Goal: Communication & Community: Share content

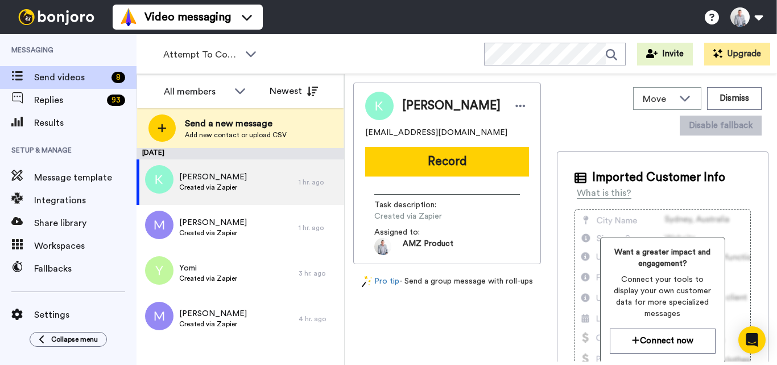
click at [244, 49] on icon at bounding box center [251, 53] width 14 height 11
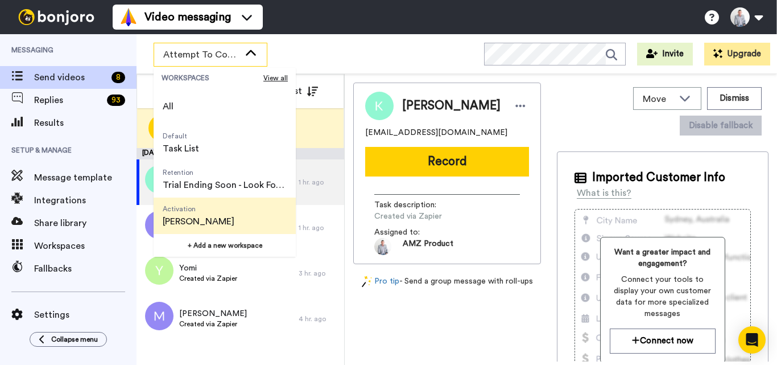
click at [209, 223] on span "[PERSON_NAME]" at bounding box center [199, 221] width 72 height 14
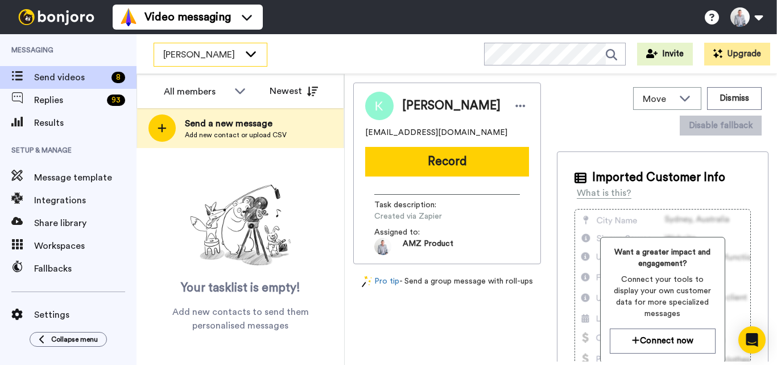
click at [258, 59] on div "[PERSON_NAME]" at bounding box center [210, 54] width 113 height 23
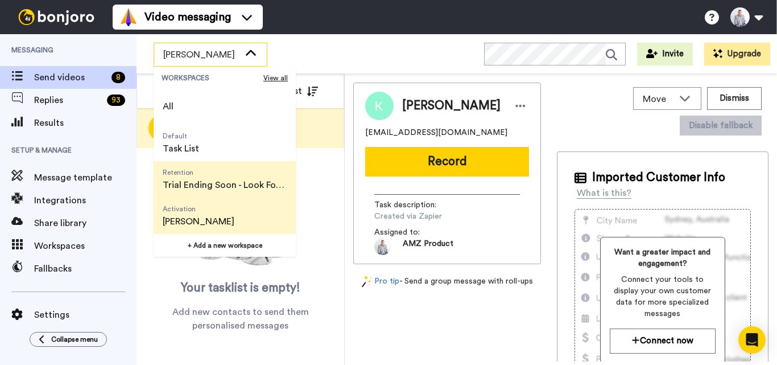
scroll to position [73, 0]
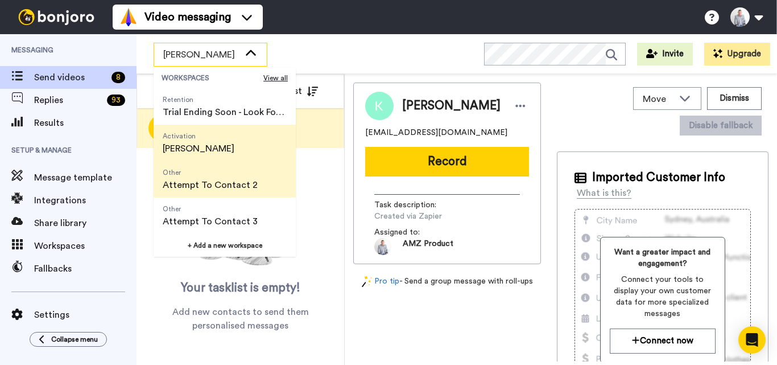
click at [216, 184] on span "Attempt To Contact 2" at bounding box center [210, 185] width 95 height 14
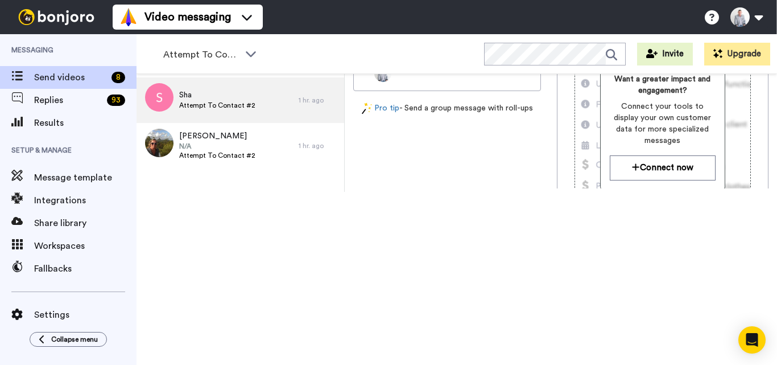
scroll to position [0, 0]
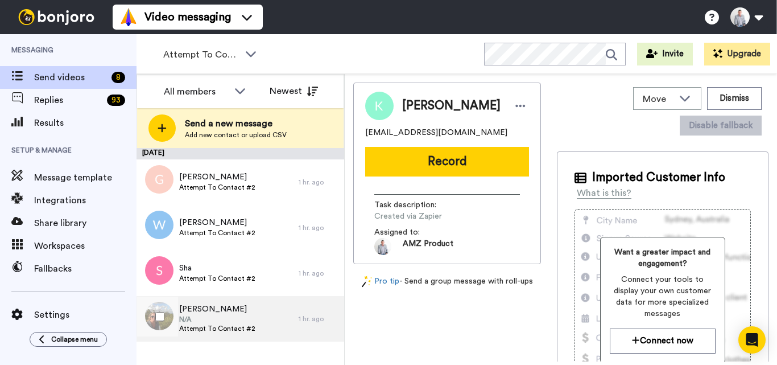
click at [284, 329] on div "Jenny N/A Attempt To Contact #2" at bounding box center [217, 318] width 162 height 45
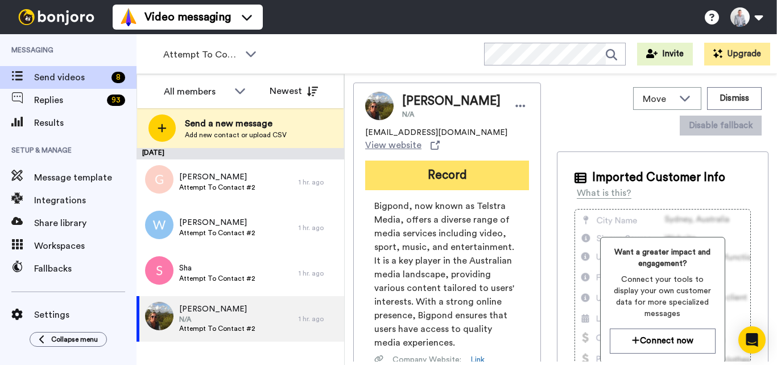
click at [465, 180] on button "Record" at bounding box center [447, 175] width 164 height 30
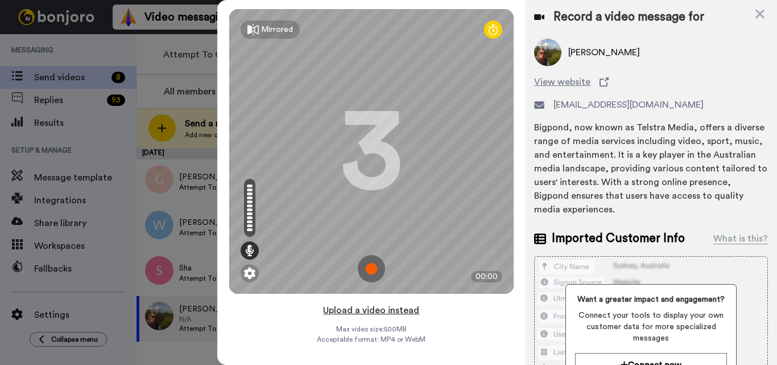
click at [375, 311] on button "Upload a video instead" at bounding box center [371, 310] width 103 height 15
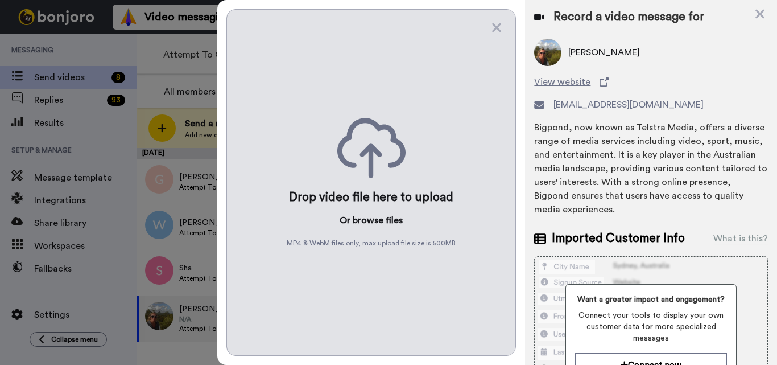
click at [369, 224] on button "browse" at bounding box center [368, 220] width 31 height 14
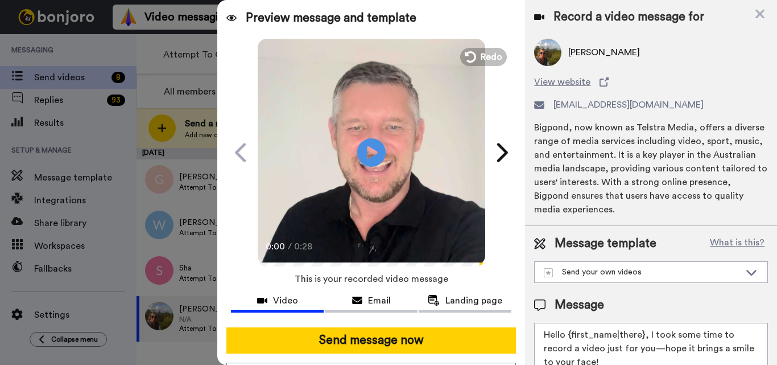
scroll to position [69, 0]
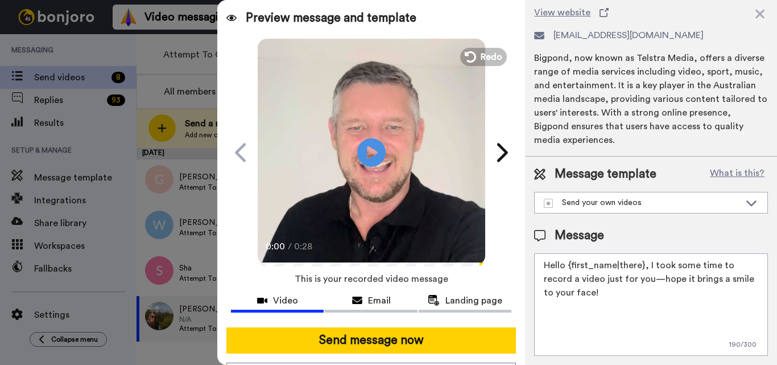
click at [622, 283] on textarea "Hello {first_name|there}, I took some time to record a video just for you—hope …" at bounding box center [651, 304] width 234 height 102
paste textarea "Carolina E. Russell"
click at [548, 287] on textarea "Hello {first_name|there}, I took some time to record a video just for you—hope …" at bounding box center [651, 304] width 234 height 102
paste textarea "Feel free to share some times you’re available, or you can also pick from my ca…"
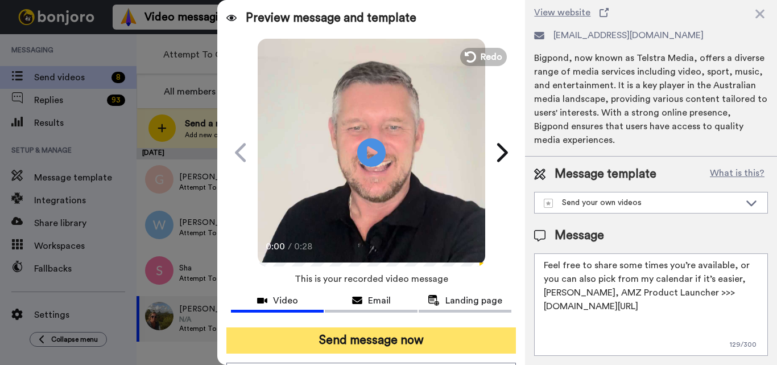
type textarea "Feel free to share some times you’re available, or you can also pick from my ca…"
click at [431, 343] on button "Send message now" at bounding box center [370, 340] width 289 height 26
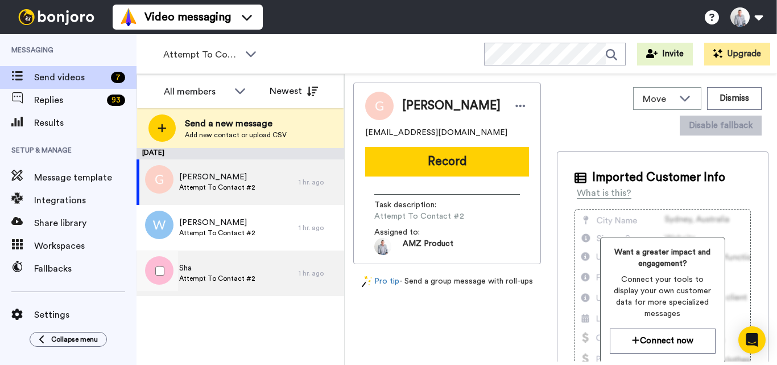
click at [221, 275] on span "Attempt To Contact #2" at bounding box center [217, 278] width 76 height 9
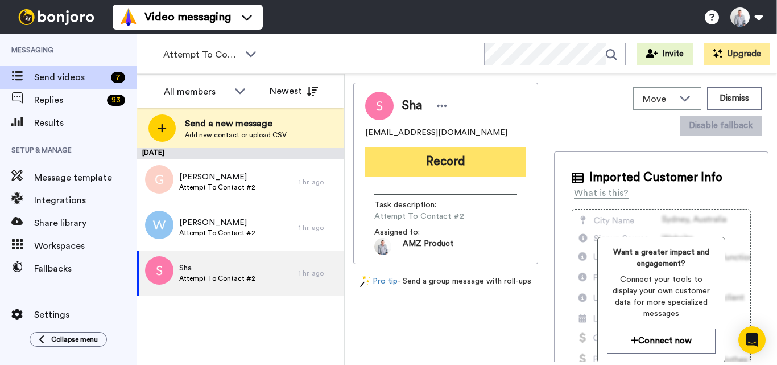
click at [453, 169] on button "Record" at bounding box center [445, 162] width 161 height 30
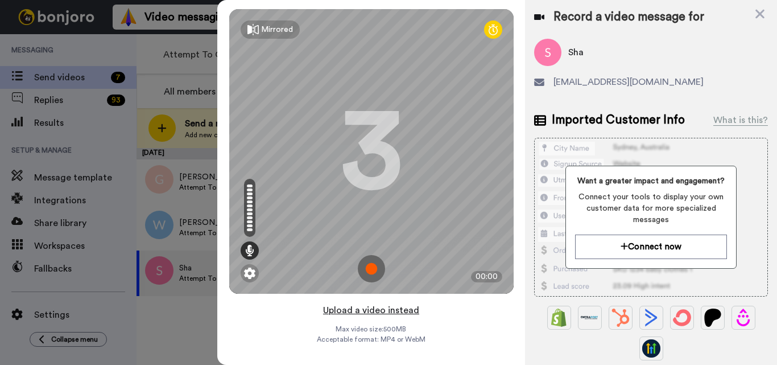
click at [373, 311] on button "Upload a video instead" at bounding box center [371, 310] width 103 height 15
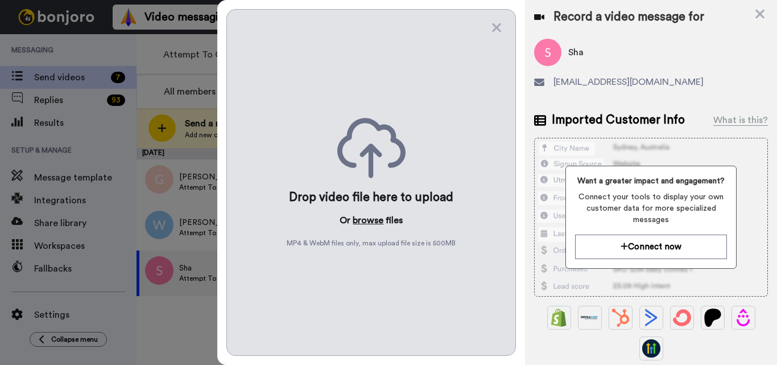
click at [370, 218] on button "browse" at bounding box center [368, 220] width 31 height 14
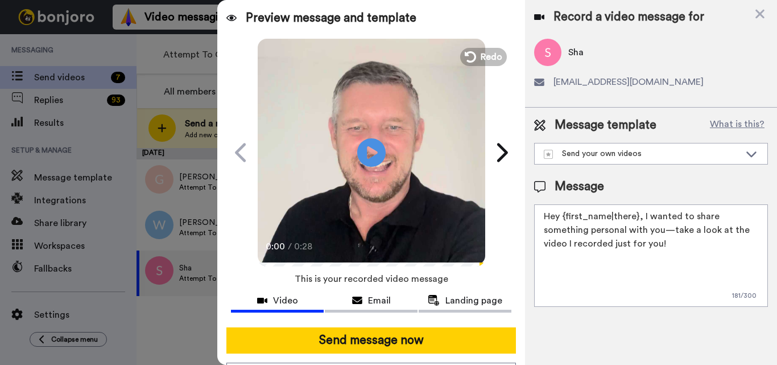
click at [625, 230] on textarea "Hey {first_name|there}, I wanted to share something personal with you—take a lo…" at bounding box center [651, 255] width 234 height 102
paste textarea "Feel free to share some times you’re available, or you can also pick from my ca…"
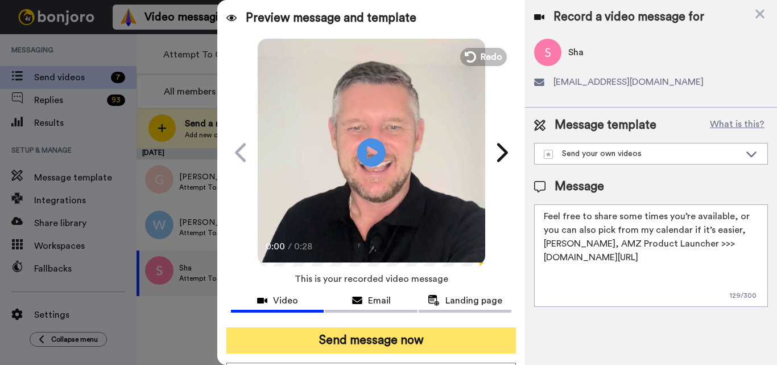
type textarea "Feel free to share some times you’re available, or you can also pick from my ca…"
click at [409, 337] on button "Send message now" at bounding box center [370, 340] width 289 height 26
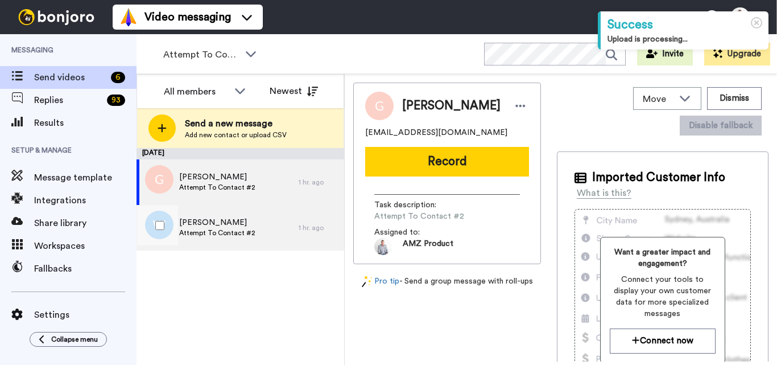
click at [245, 231] on span "Attempt To Contact #2" at bounding box center [217, 232] width 76 height 9
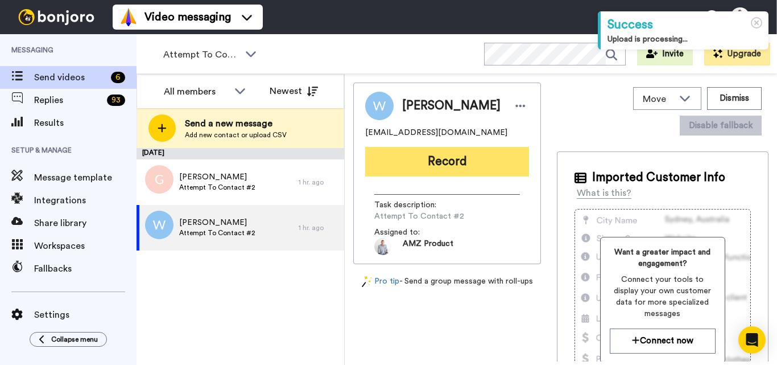
click at [449, 168] on button "Record" at bounding box center [447, 162] width 164 height 30
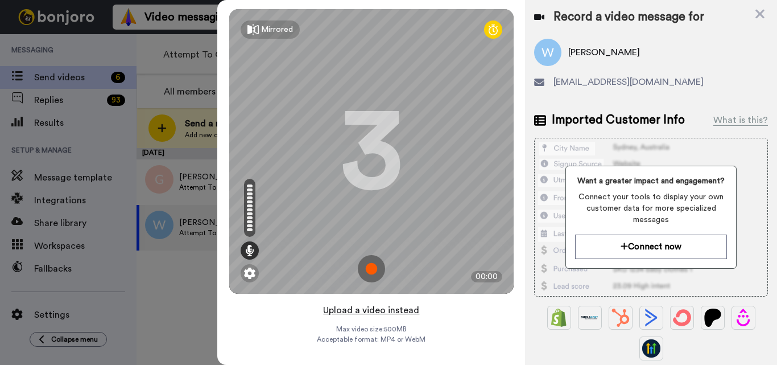
click at [373, 305] on button "Upload a video instead" at bounding box center [371, 310] width 103 height 15
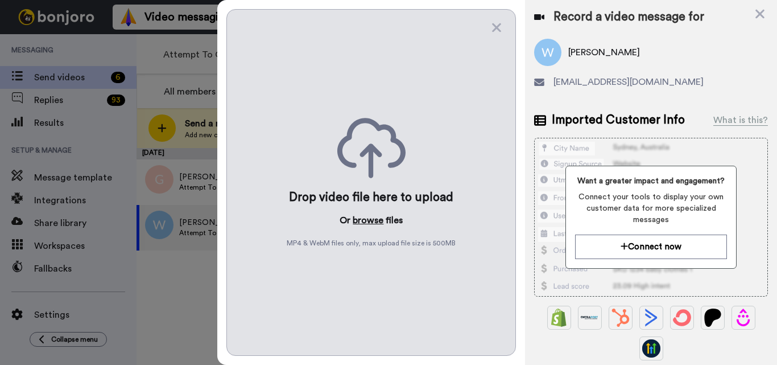
click at [369, 224] on button "browse" at bounding box center [368, 220] width 31 height 14
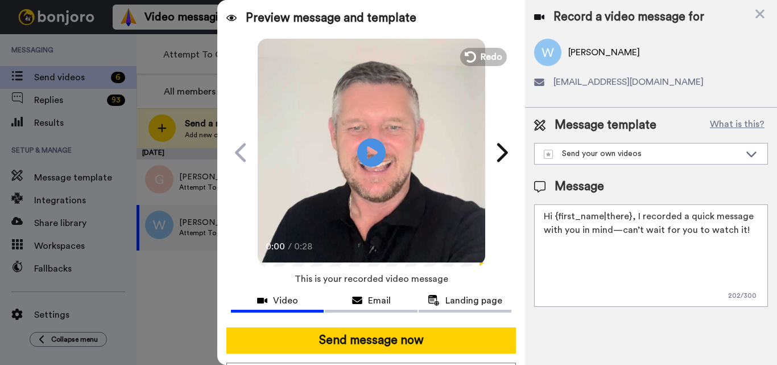
click at [626, 260] on textarea "Hi {first_name|there}, I recorded a quick message with you in mind—can’t wait f…" at bounding box center [651, 255] width 234 height 102
paste textarea "Feel free to share some times you’re available, or you can also pick from my ca…"
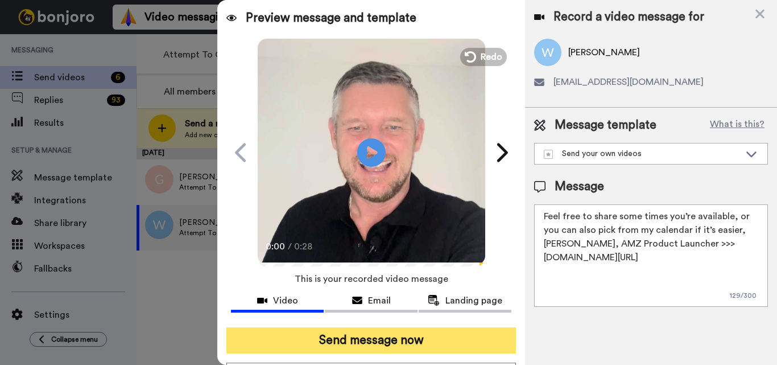
type textarea "Feel free to share some times you’re available, or you can also pick from my ca…"
click at [400, 343] on button "Send message now" at bounding box center [370, 340] width 289 height 26
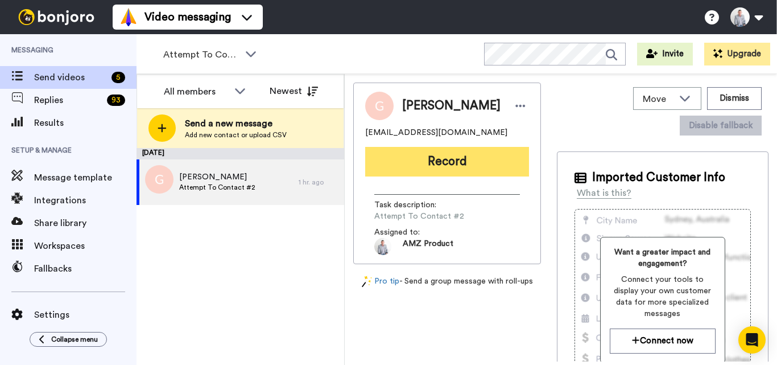
click at [464, 162] on button "Record" at bounding box center [447, 162] width 164 height 30
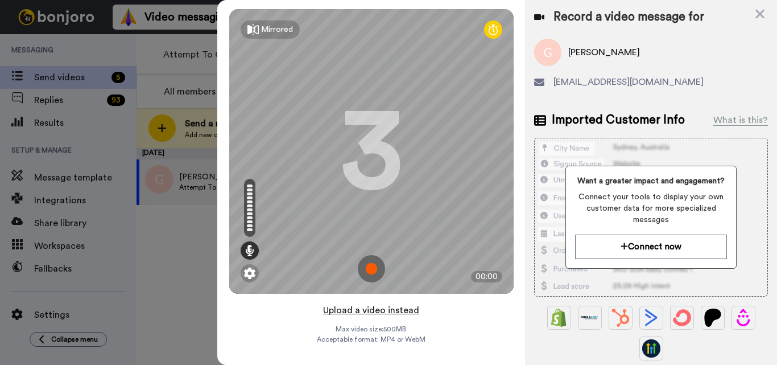
click at [371, 312] on button "Upload a video instead" at bounding box center [371, 310] width 103 height 15
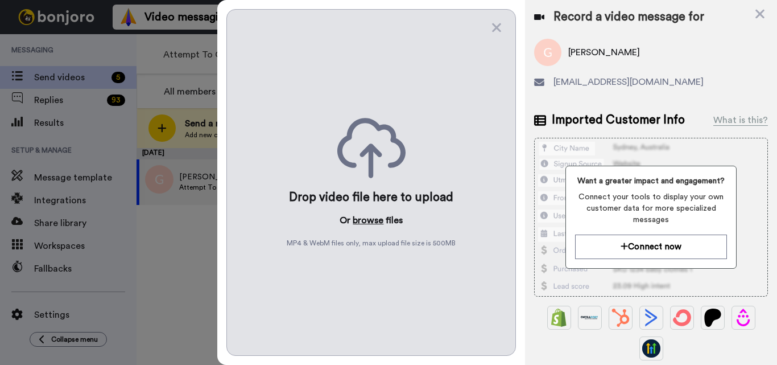
click at [366, 223] on button "browse" at bounding box center [368, 220] width 31 height 14
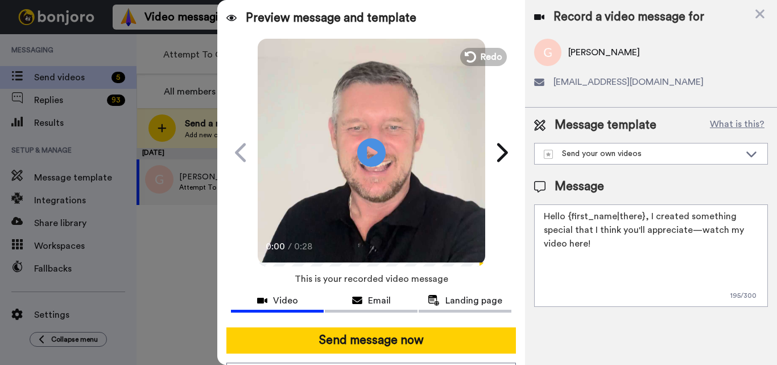
click at [625, 226] on textarea "Hello {first_name|there}, I created something special that I think you'll appre…" at bounding box center [651, 255] width 234 height 102
paste textarea "Feel free to share some times you’re available, or you can also pick from my ca…"
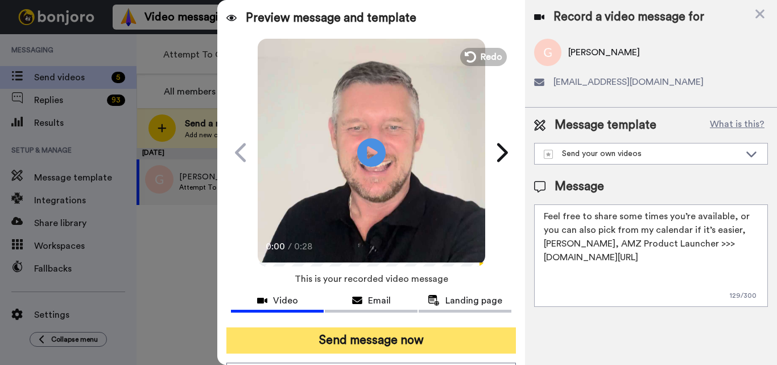
type textarea "Feel free to share some times you’re available, or you can also pick from my ca…"
click at [419, 343] on button "Send message now" at bounding box center [370, 340] width 289 height 26
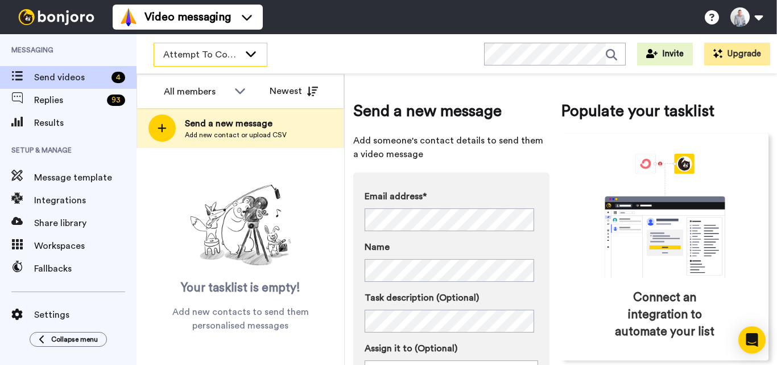
click at [225, 59] on span "Attempt To Contact 2" at bounding box center [201, 55] width 76 height 14
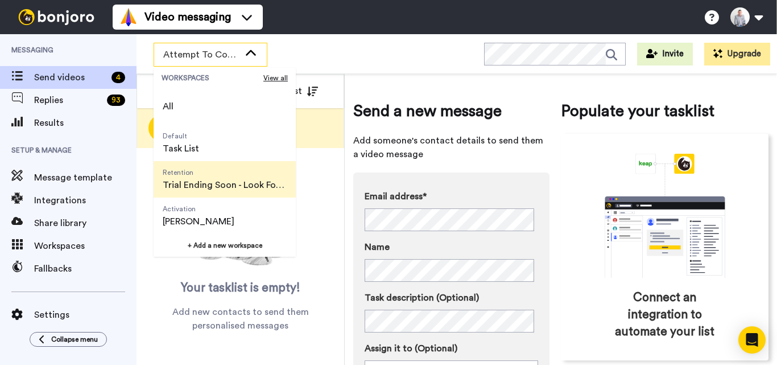
scroll to position [73, 0]
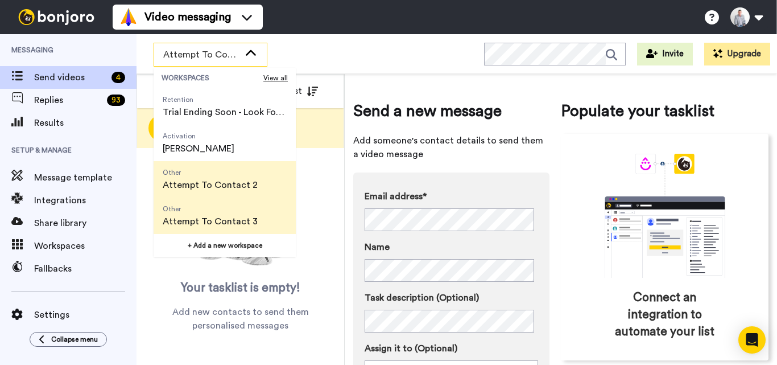
click at [231, 216] on span "Attempt To Contact 3" at bounding box center [210, 221] width 95 height 14
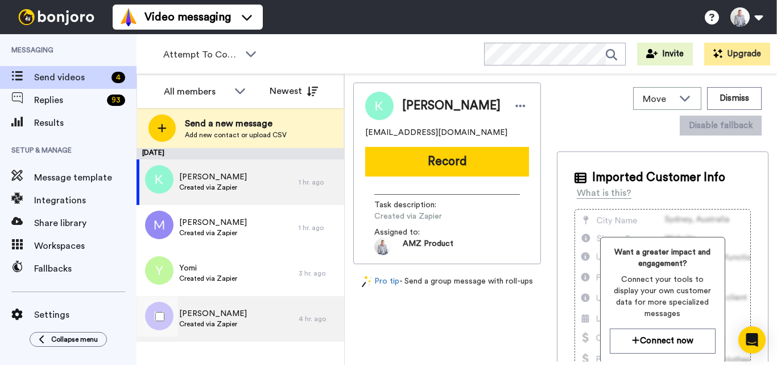
click at [243, 305] on div "[PERSON_NAME] Created via Zapier" at bounding box center [217, 318] width 162 height 45
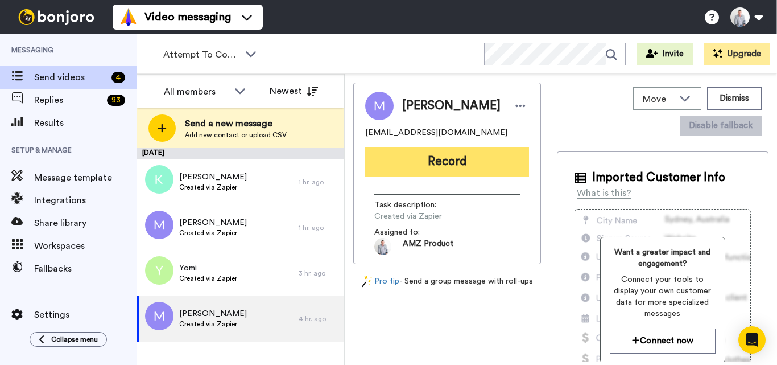
click at [447, 165] on button "Record" at bounding box center [447, 162] width 164 height 30
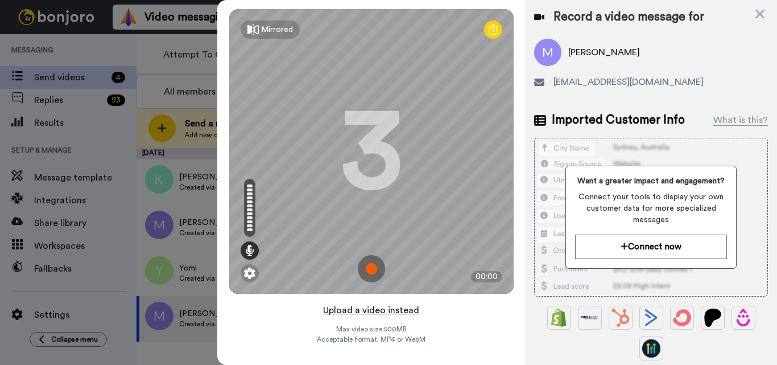
click at [366, 311] on button "Upload a video instead" at bounding box center [371, 310] width 103 height 15
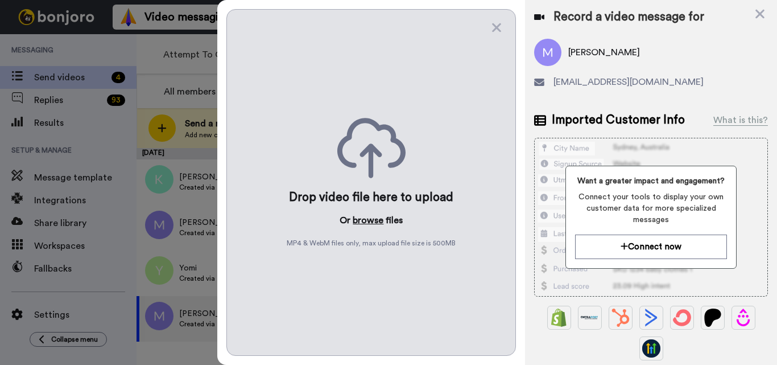
click at [365, 220] on button "browse" at bounding box center [368, 220] width 31 height 14
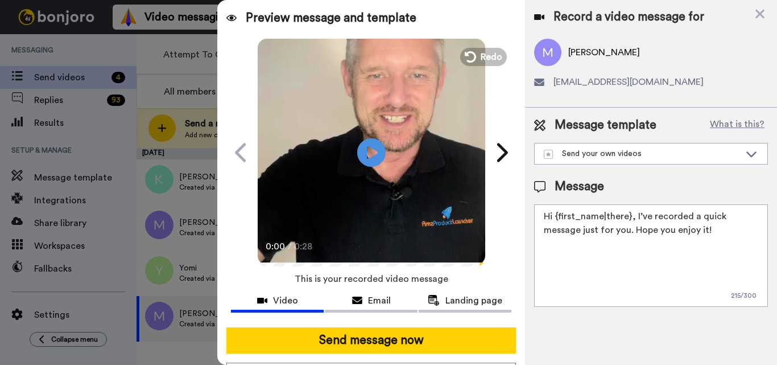
click at [573, 245] on textarea "Hi {first_name|there}, I’ve recorded a quick message just for you. Hope you enj…" at bounding box center [651, 255] width 234 height 102
paste textarea "Feel free to share some times you’re available, or you can also pick from my ca…"
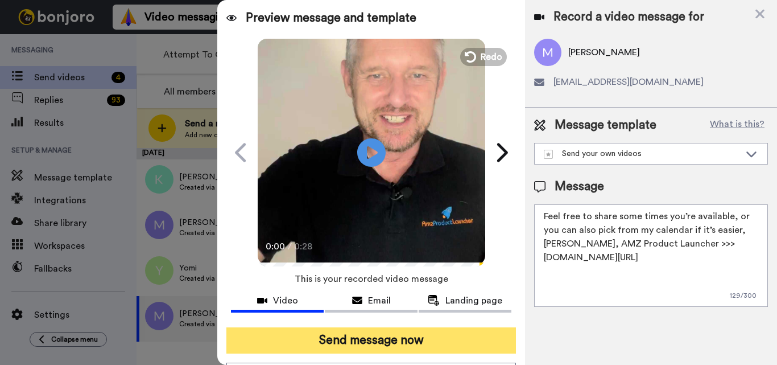
type textarea "Feel free to share some times you’re available, or you can also pick from my ca…"
click at [451, 344] on button "Send message now" at bounding box center [370, 340] width 289 height 26
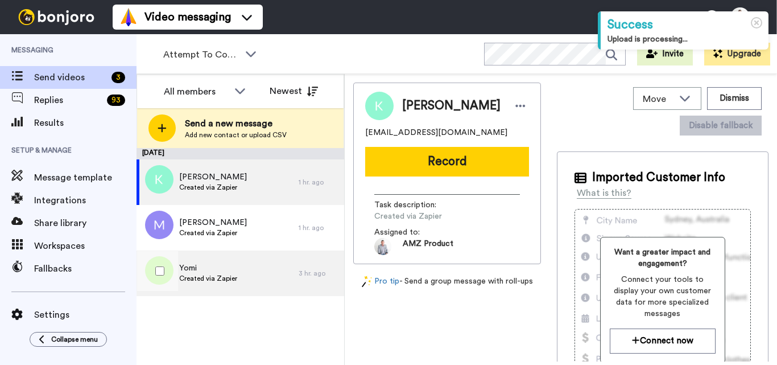
click at [226, 279] on span "Created via Zapier" at bounding box center [208, 278] width 58 height 9
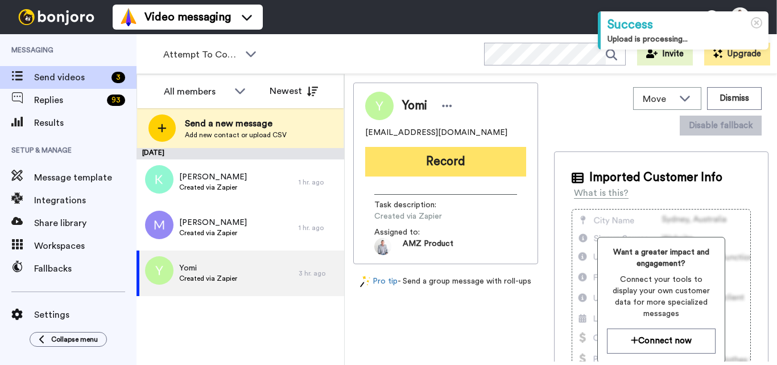
click at [484, 171] on button "Record" at bounding box center [445, 162] width 161 height 30
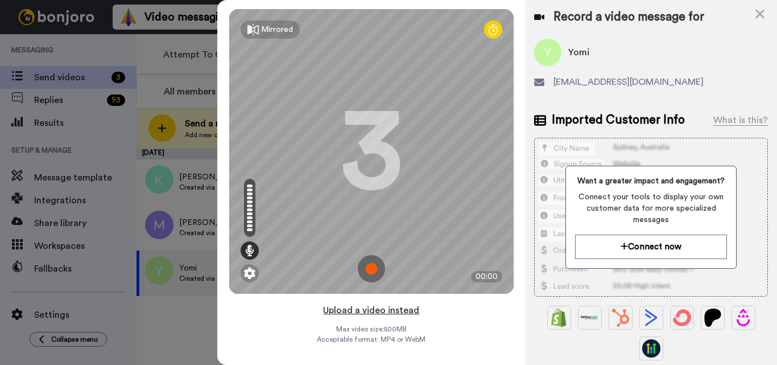
click at [377, 312] on button "Upload a video instead" at bounding box center [371, 310] width 103 height 15
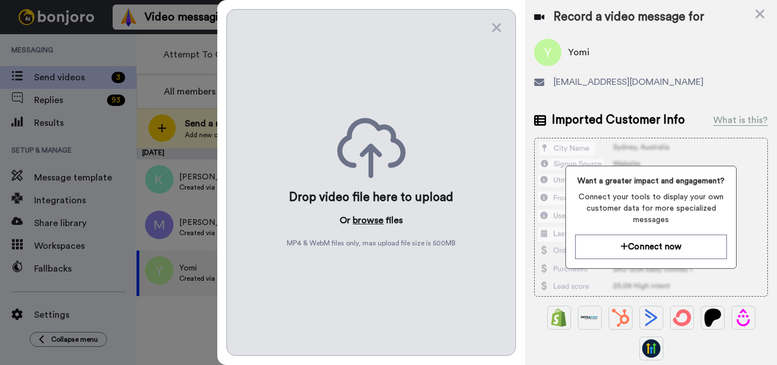
click at [374, 222] on button "browse" at bounding box center [368, 220] width 31 height 14
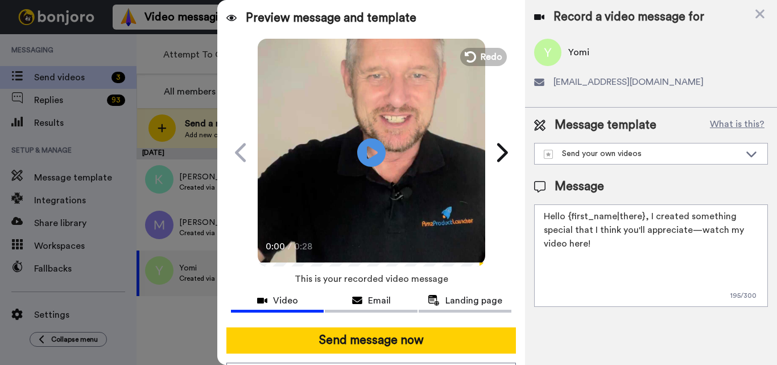
click at [604, 246] on textarea "Hello {first_name|there}, I created something special that I think you'll appre…" at bounding box center [651, 255] width 234 height 102
paste textarea "Feel free to share some times you’re available, or you can also pick from my ca…"
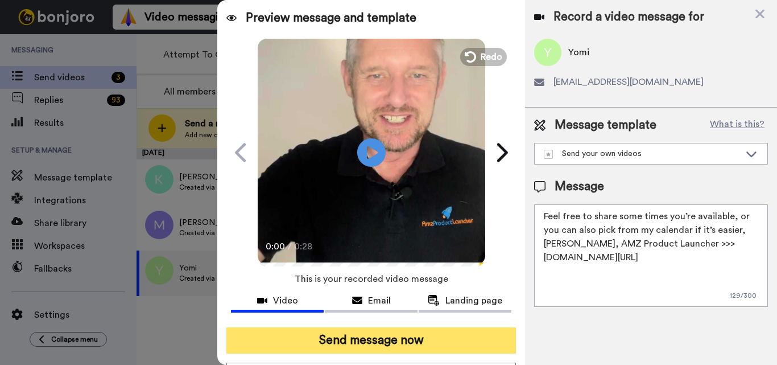
type textarea "Feel free to share some times you’re available, or you can also pick from my ca…"
click at [431, 344] on button "Send message now" at bounding box center [370, 340] width 289 height 26
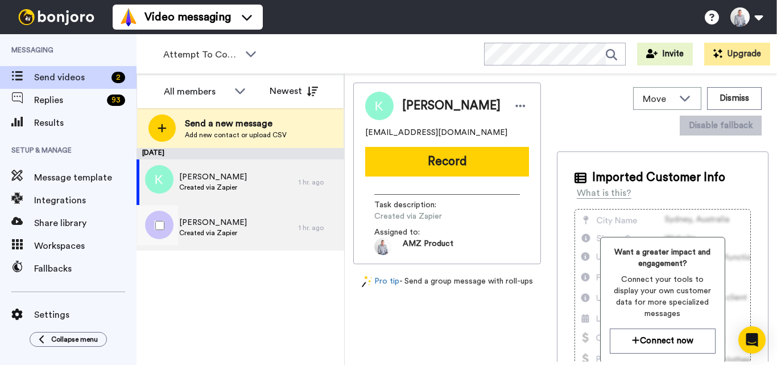
click at [250, 235] on div "[PERSON_NAME] Created via Zapier" at bounding box center [217, 227] width 162 height 45
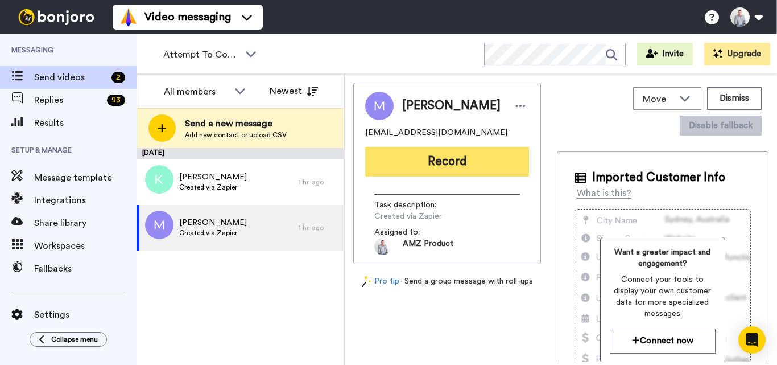
click at [437, 165] on button "Record" at bounding box center [447, 162] width 164 height 30
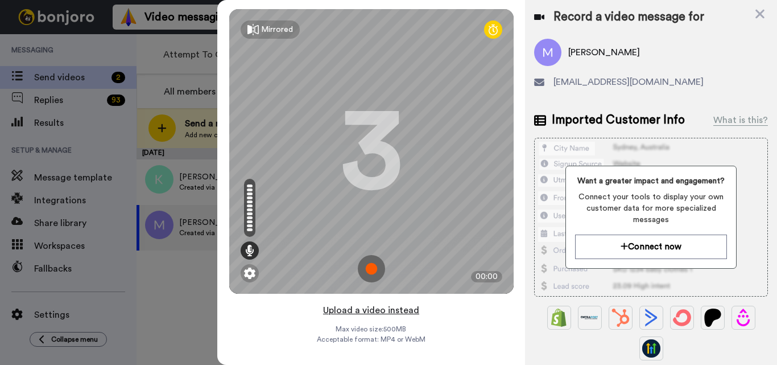
click at [361, 312] on button "Upload a video instead" at bounding box center [371, 310] width 103 height 15
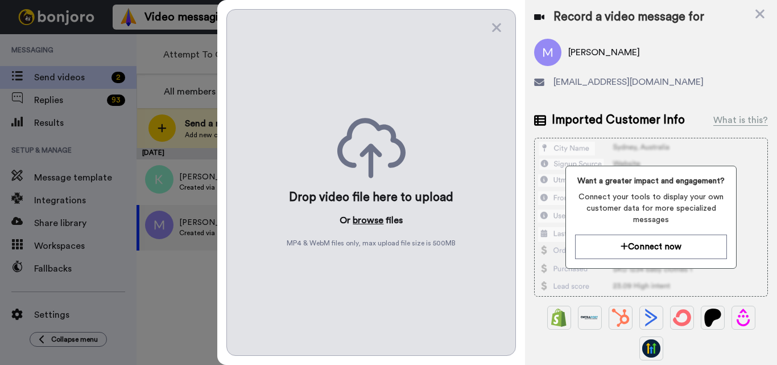
click at [370, 220] on button "browse" at bounding box center [368, 220] width 31 height 14
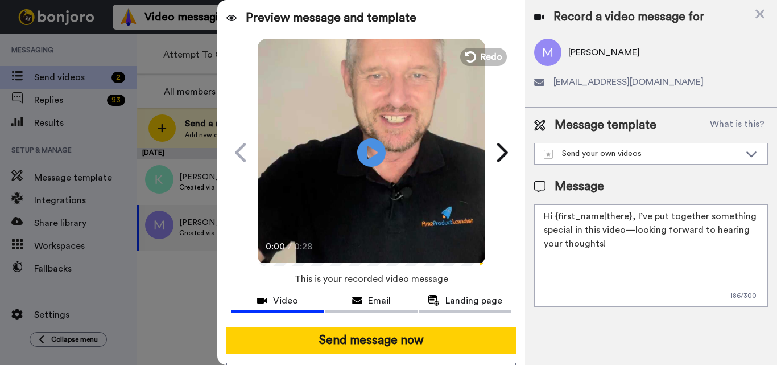
click at [566, 219] on textarea "Hi {first_name|there}, I’ve put together something special in this video—lookin…" at bounding box center [651, 255] width 234 height 102
paste textarea "Feel free to share some times you’re available, or you can also pick from my ca…"
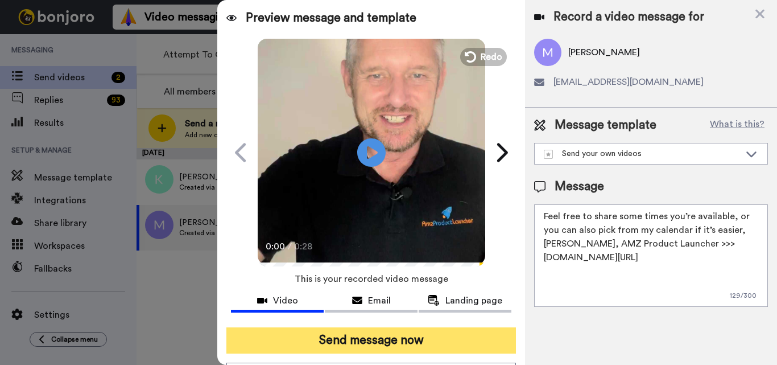
type textarea "Feel free to share some times you’re available, or you can also pick from my ca…"
click at [417, 344] on button "Send message now" at bounding box center [370, 340] width 289 height 26
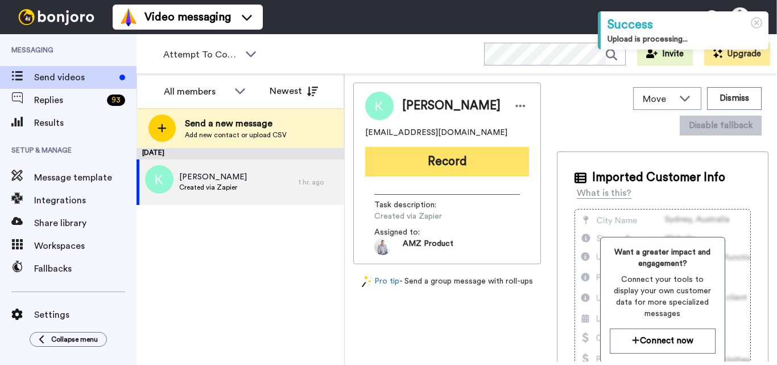
click at [432, 167] on button "Record" at bounding box center [447, 162] width 164 height 30
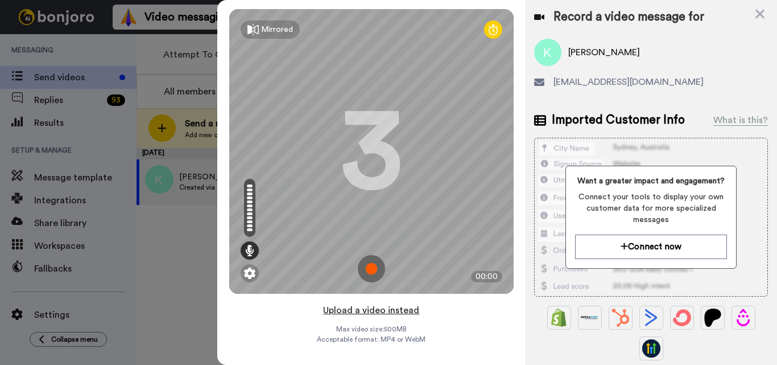
click at [369, 313] on button "Upload a video instead" at bounding box center [371, 310] width 103 height 15
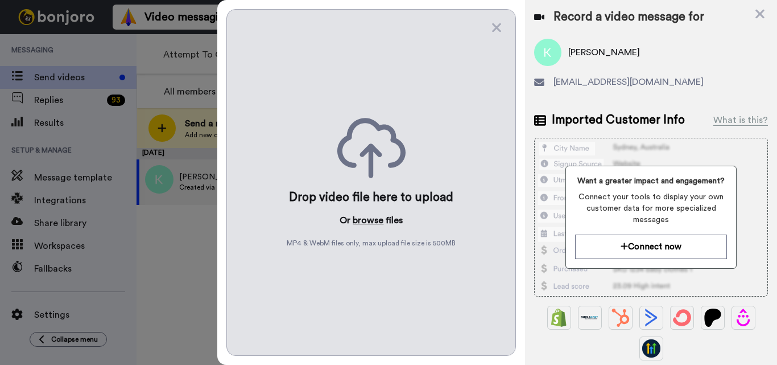
click at [367, 220] on button "browse" at bounding box center [368, 220] width 31 height 14
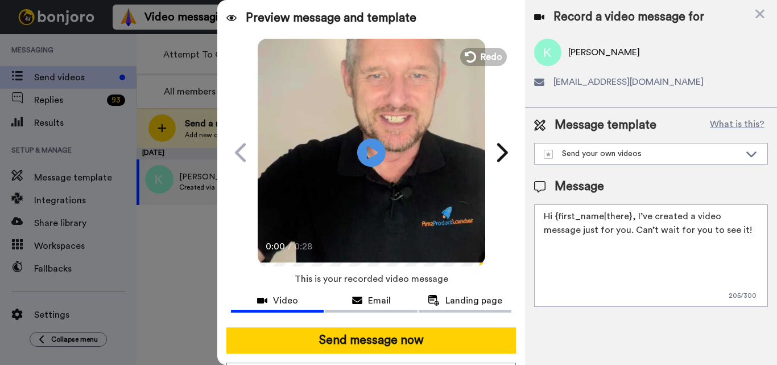
click at [580, 244] on textarea "Hi {first_name|there}, I’ve created a video message just for you. Can’t wait fo…" at bounding box center [651, 255] width 234 height 102
paste textarea "Feel free to share some times you’re available, or you can also pick from my ca…"
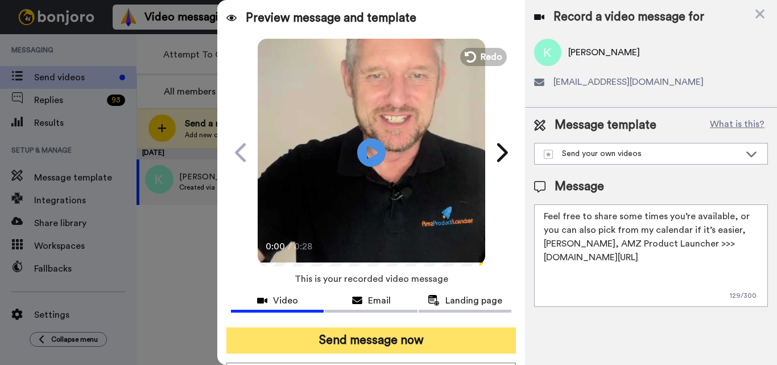
type textarea "Feel free to share some times you’re available, or you can also pick from my ca…"
click at [425, 342] on button "Send message now" at bounding box center [370, 340] width 289 height 26
